Goal: Task Accomplishment & Management: Use online tool/utility

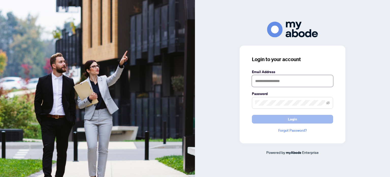
type input "**********"
click at [300, 121] on button "Login" at bounding box center [292, 119] width 81 height 9
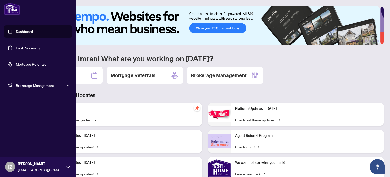
click at [18, 48] on link "Deal Processing" at bounding box center [29, 47] width 26 height 5
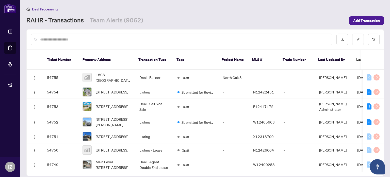
click at [115, 42] on div at bounding box center [182, 40] width 302 height 12
click at [114, 34] on div at bounding box center [182, 40] width 302 height 12
click at [113, 35] on div at bounding box center [182, 40] width 302 height 12
click at [113, 38] on input "text" at bounding box center [184, 40] width 288 height 6
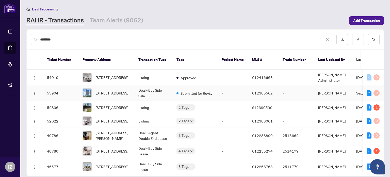
type input "********"
click at [134, 88] on td "[STREET_ADDRESS]" at bounding box center [107, 93] width 56 height 16
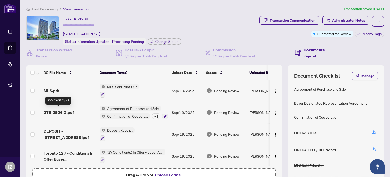
click at [62, 109] on span "275 2906 2.pdf" at bounding box center [59, 112] width 30 height 6
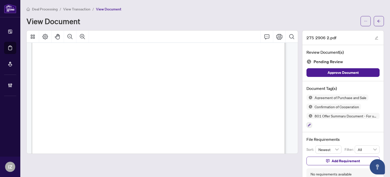
scroll to position [330, 0]
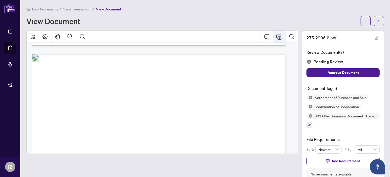
click at [277, 35] on icon "Print" at bounding box center [280, 37] width 6 height 6
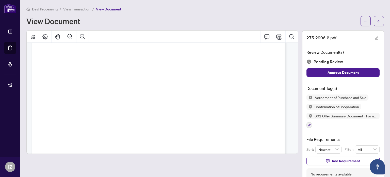
scroll to position [407, 0]
